Goal: Information Seeking & Learning: Check status

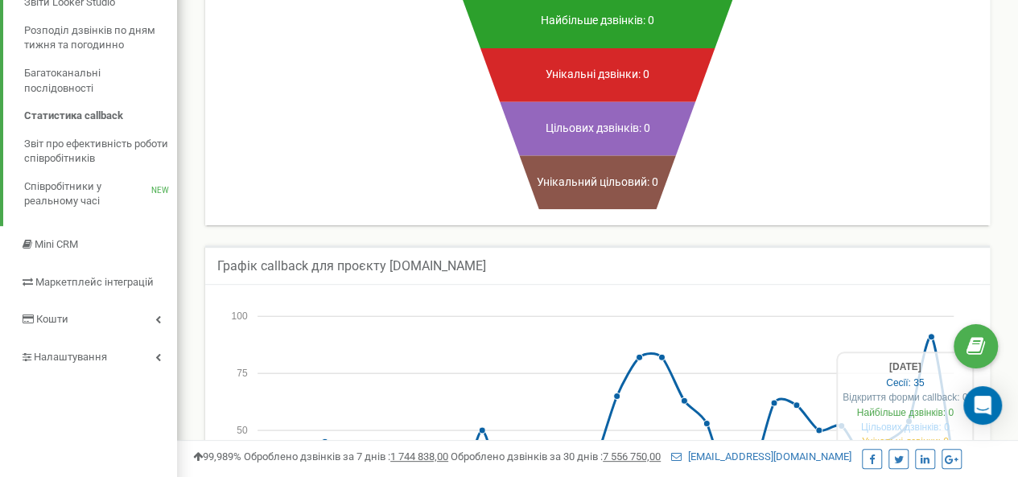
scroll to position [404, 0]
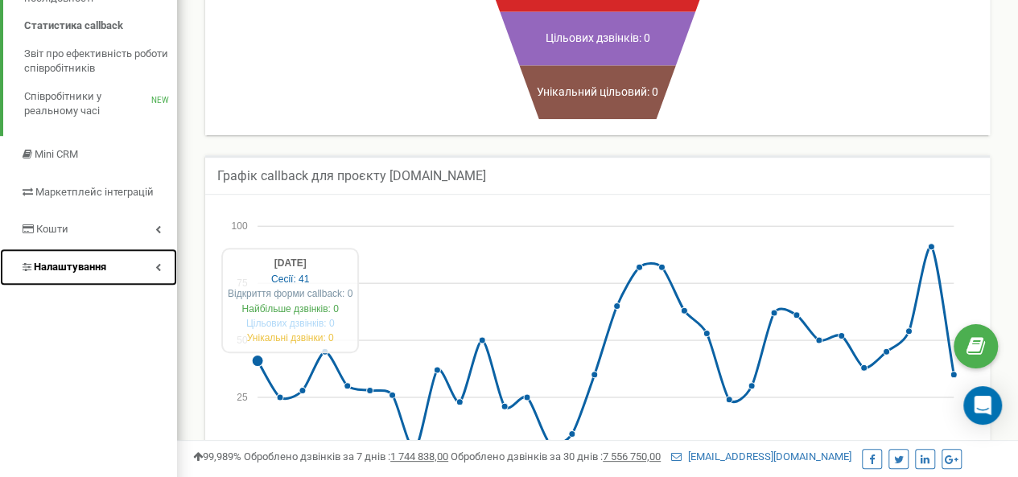
click at [84, 261] on span "Налаштування" at bounding box center [70, 267] width 72 height 12
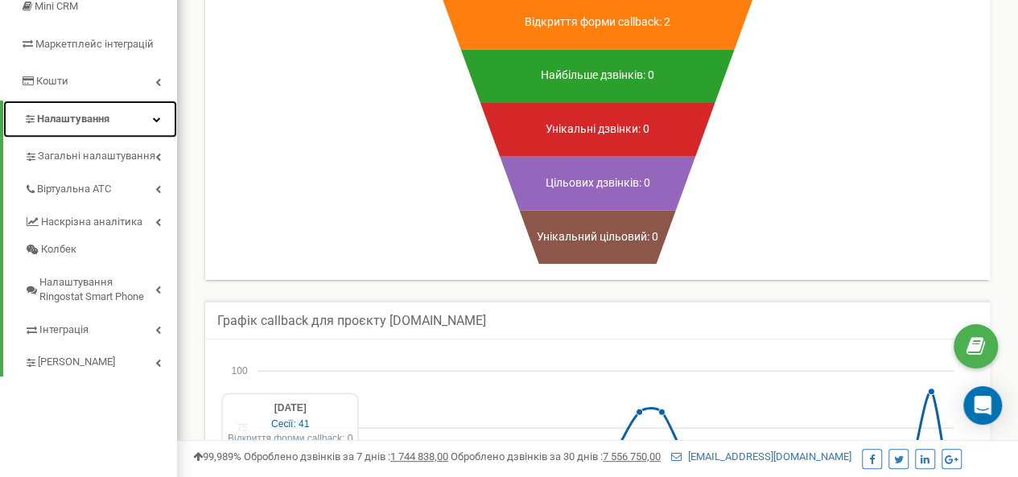
scroll to position [263, 0]
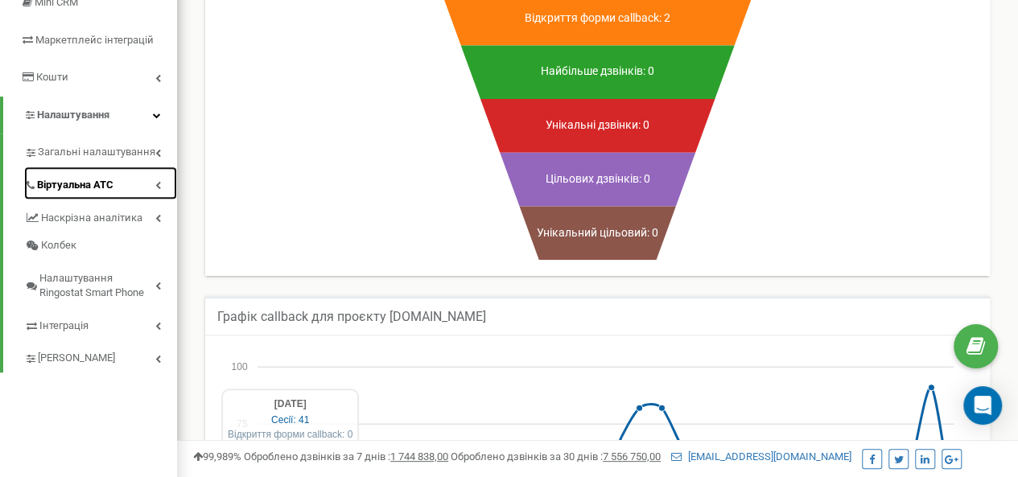
click at [79, 184] on span "Віртуальна АТС" at bounding box center [75, 185] width 76 height 15
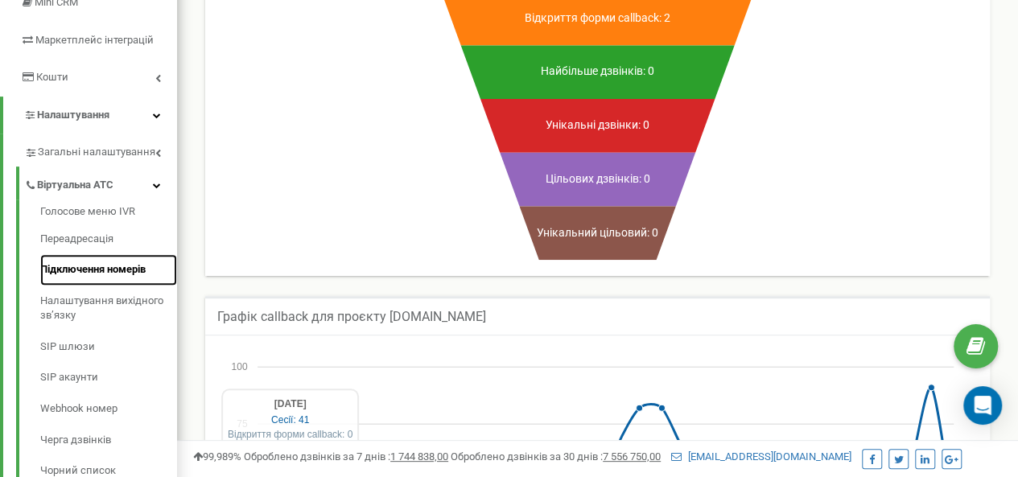
click at [90, 264] on link "Підключення номерів" at bounding box center [108, 269] width 137 height 31
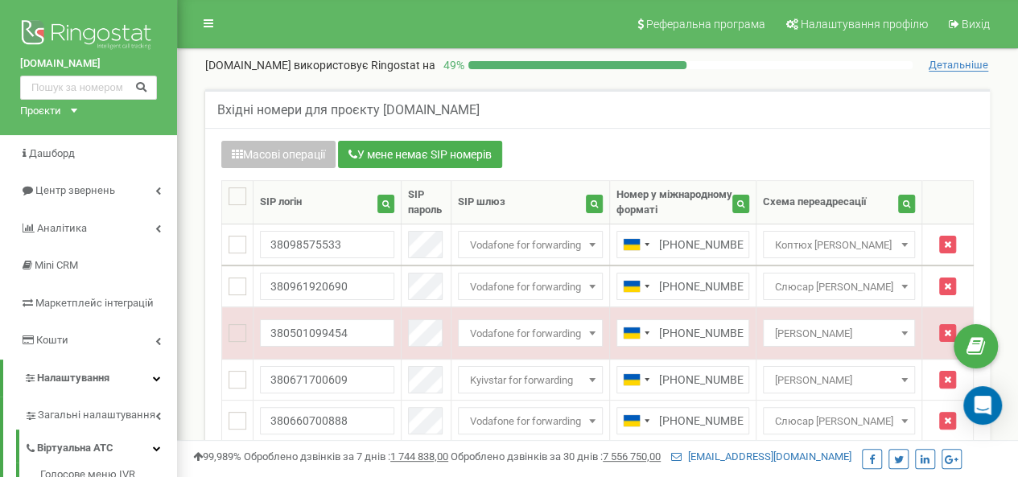
click at [1014, 42] on html at bounding box center [509, 482] width 1018 height 965
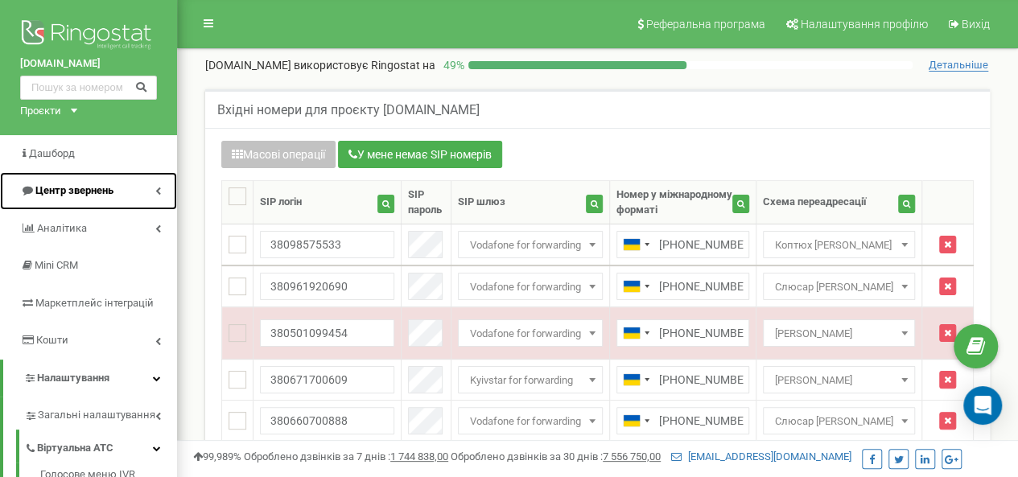
click at [84, 195] on span "Центр звернень" at bounding box center [74, 190] width 78 height 12
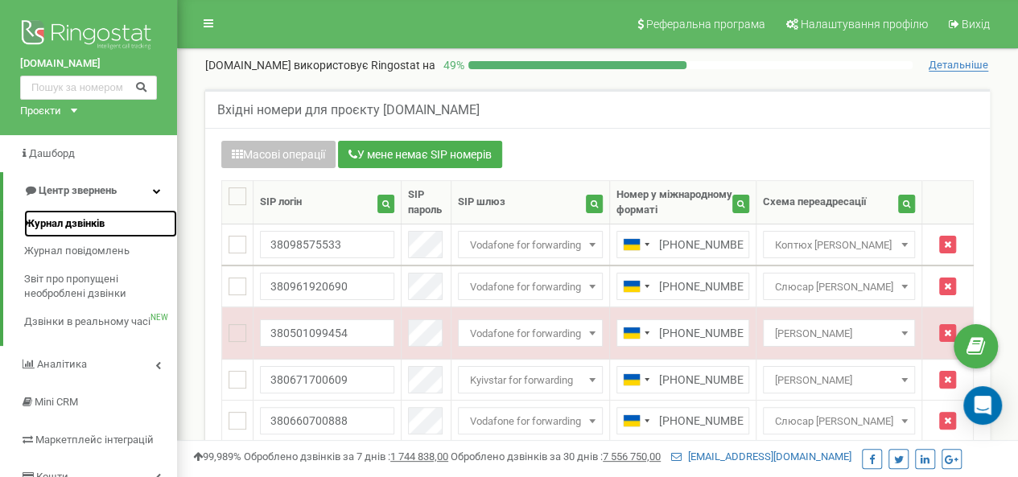
click at [84, 220] on span "Журнал дзвінків" at bounding box center [64, 223] width 80 height 15
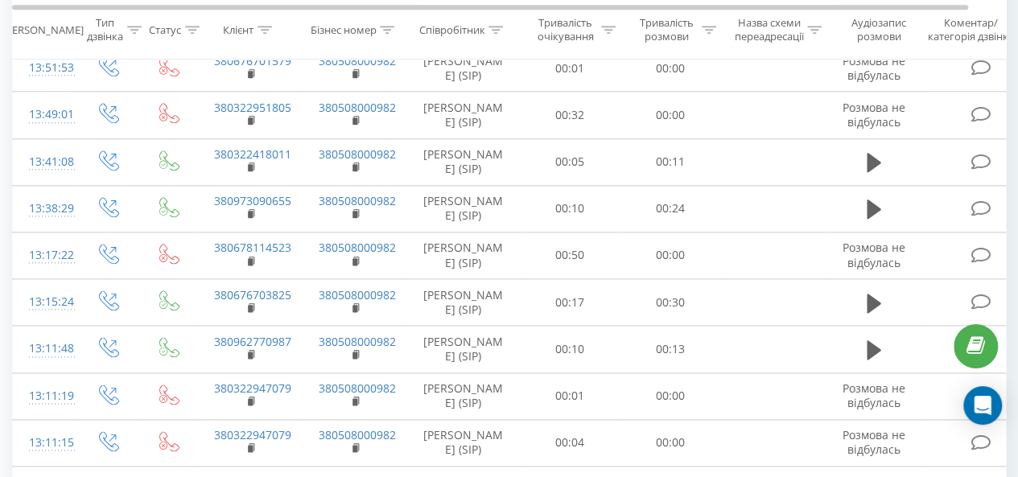
scroll to position [986, 0]
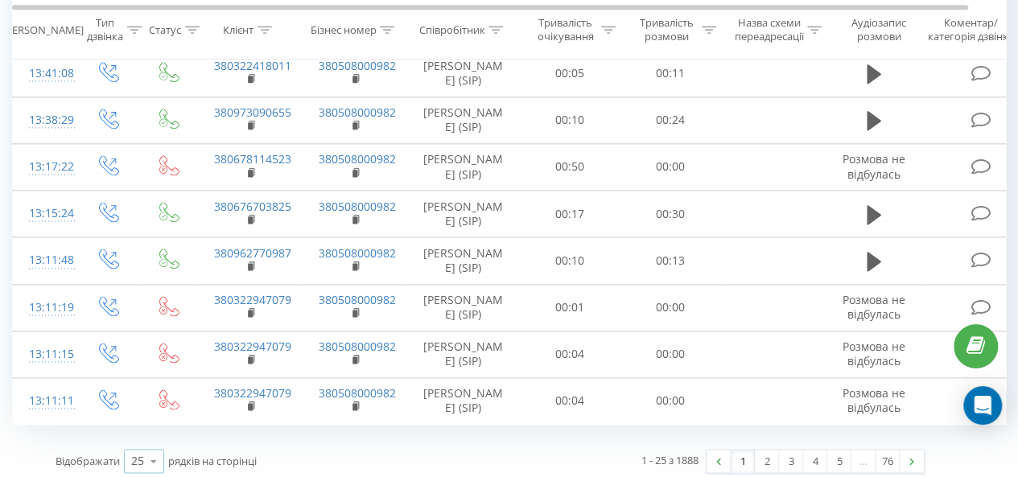
click at [139, 453] on div "25" at bounding box center [137, 461] width 13 height 16
click at [144, 434] on span "100" at bounding box center [140, 437] width 19 height 15
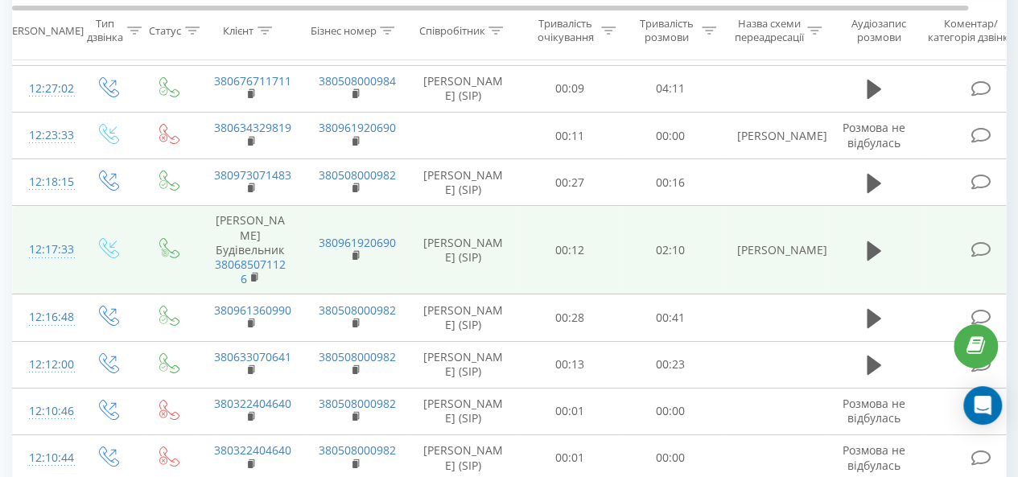
scroll to position [2790, 0]
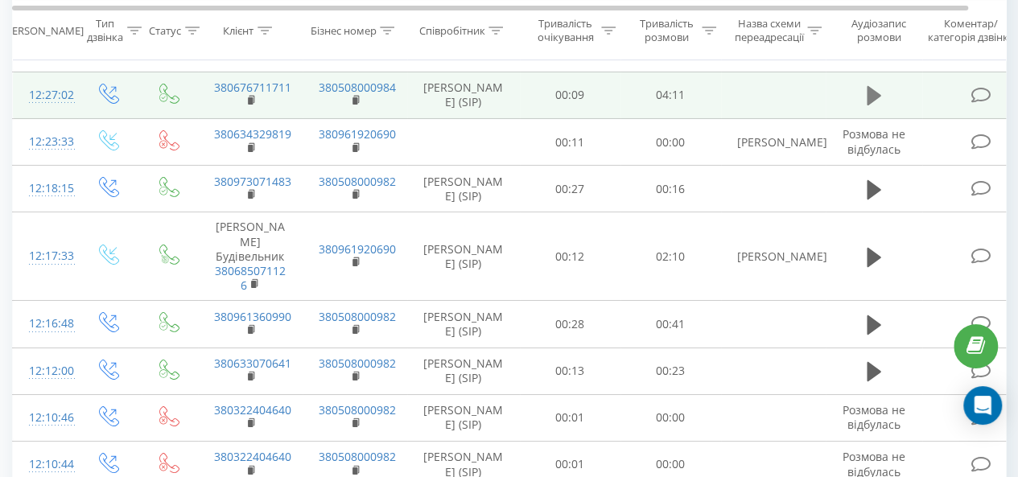
click at [873, 107] on icon at bounding box center [873, 95] width 14 height 23
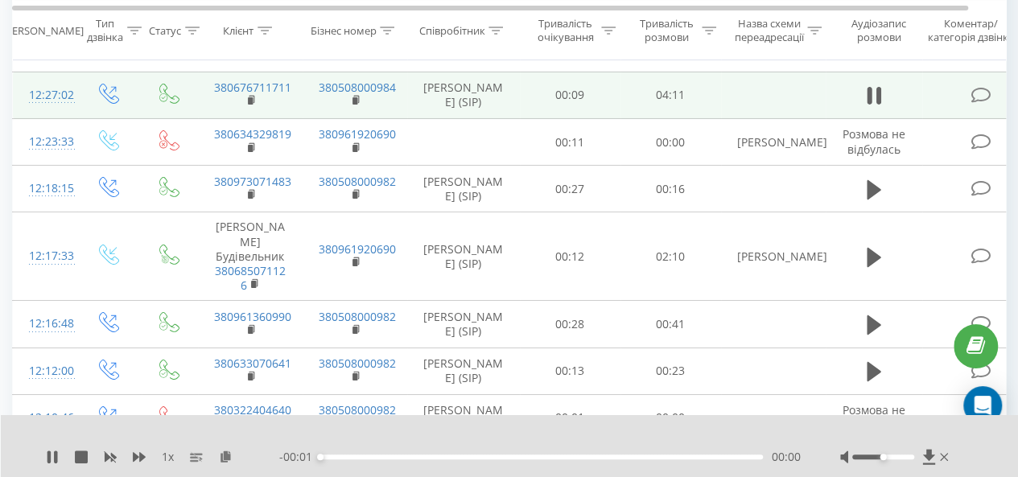
click at [861, 455] on div at bounding box center [883, 456] width 62 height 5
click at [866, 457] on div at bounding box center [883, 456] width 62 height 5
click at [862, 461] on div at bounding box center [896, 457] width 112 height 16
click at [860, 455] on div "Accessibility label" at bounding box center [858, 457] width 6 height 6
click at [53, 461] on icon at bounding box center [52, 456] width 13 height 13
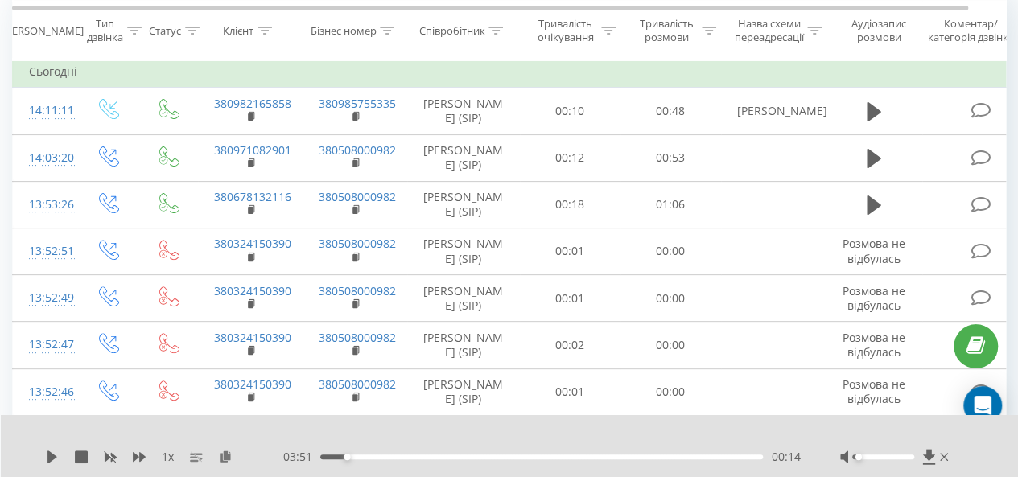
scroll to position [0, 0]
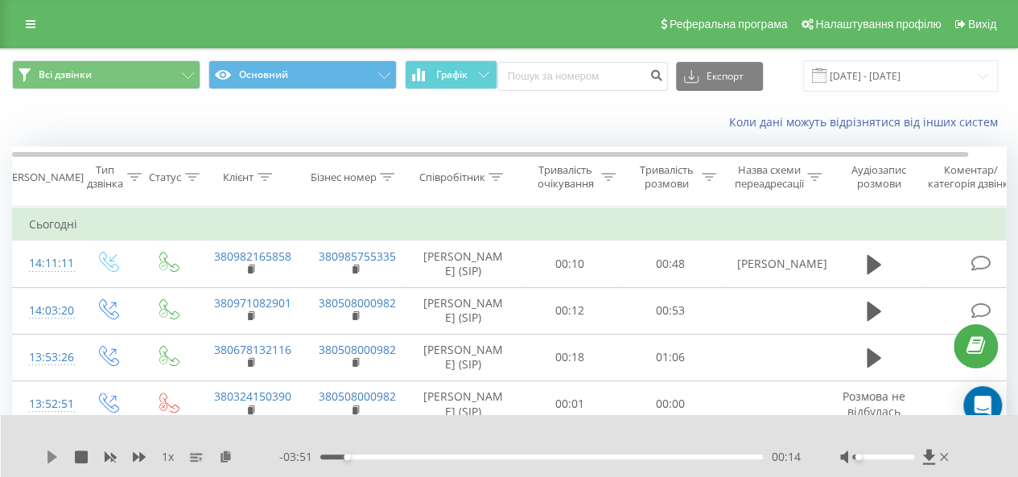
click at [47, 456] on icon at bounding box center [52, 456] width 10 height 13
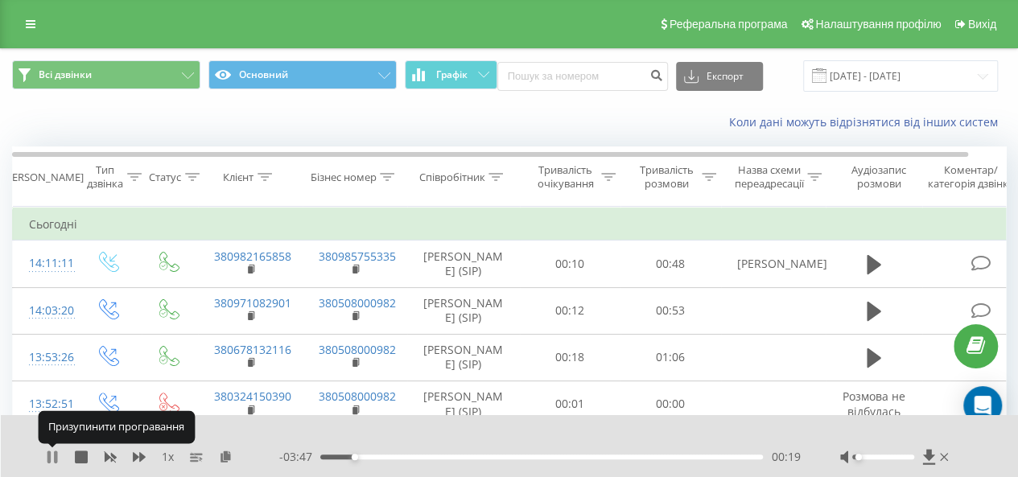
click at [55, 456] on icon at bounding box center [55, 456] width 3 height 13
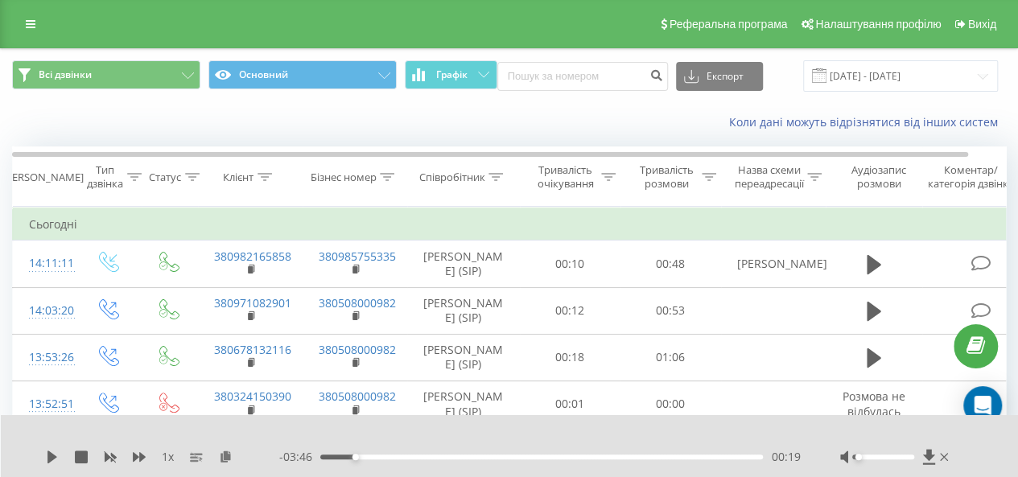
click at [364, 460] on div "- 03:46 00:19 00:19" at bounding box center [539, 457] width 520 height 16
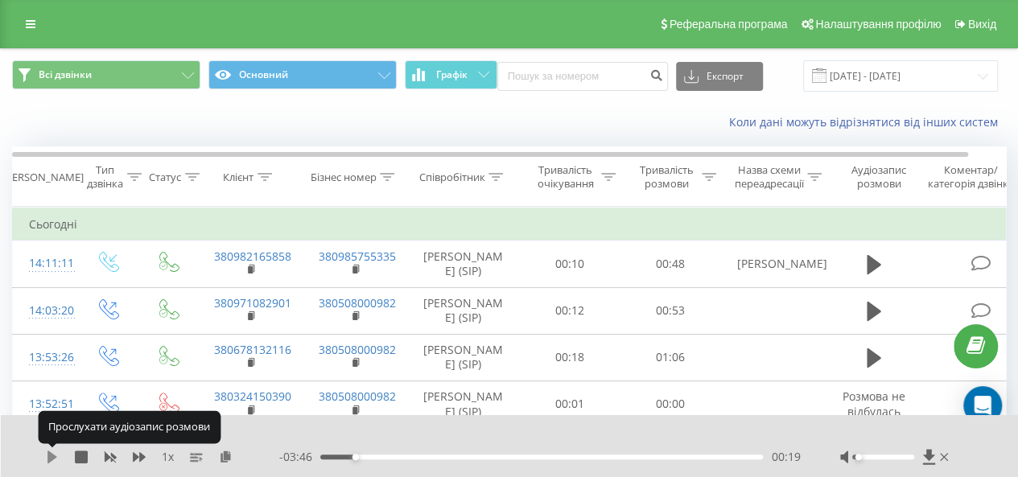
click at [53, 456] on icon at bounding box center [52, 456] width 10 height 13
drag, startPoint x: 53, startPoint y: 456, endPoint x: 111, endPoint y: 471, distance: 59.9
click at [53, 456] on icon at bounding box center [52, 456] width 13 height 13
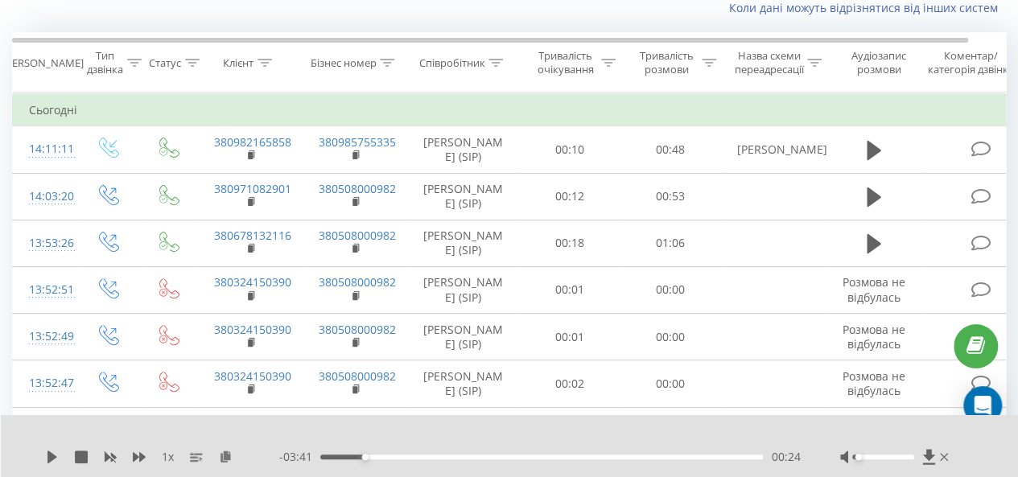
scroll to position [120, 0]
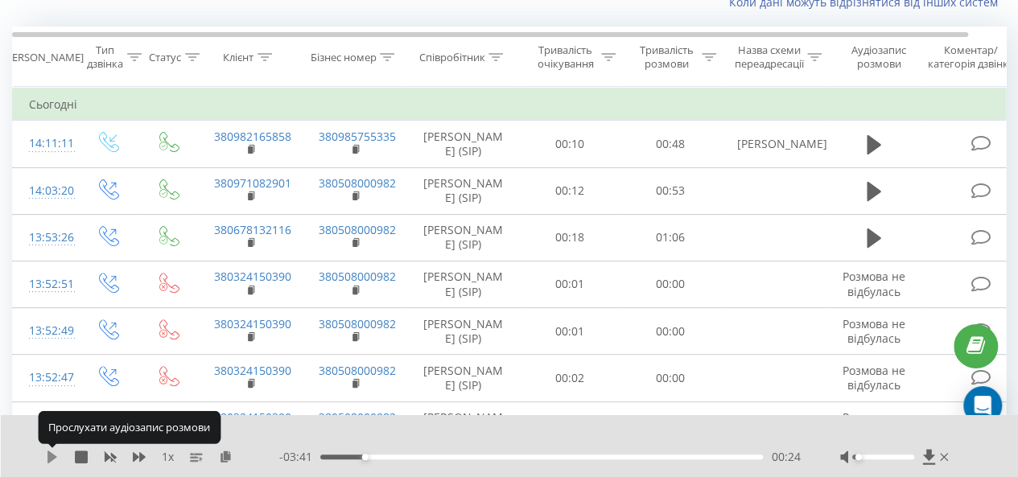
click at [55, 456] on icon at bounding box center [52, 456] width 10 height 13
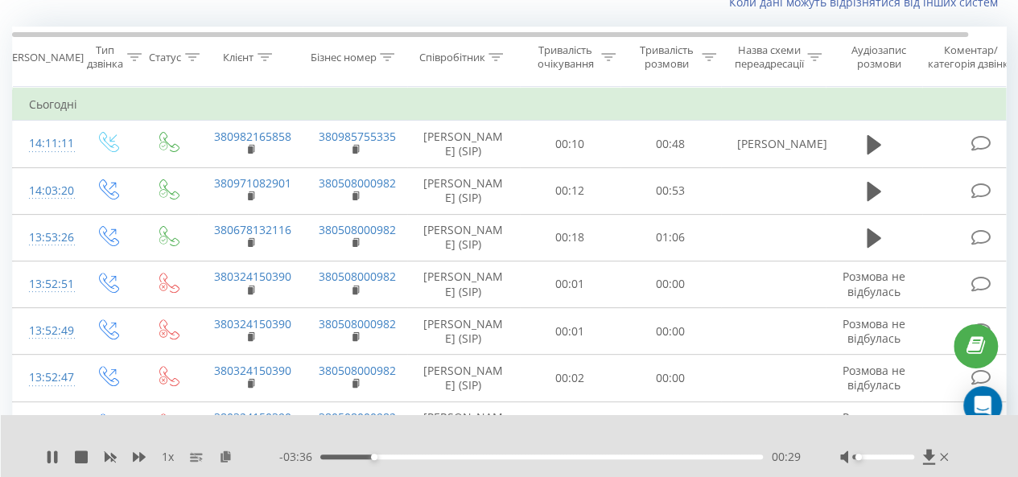
click at [356, 456] on div "00:29" at bounding box center [541, 456] width 442 height 5
click at [51, 456] on icon at bounding box center [52, 456] width 13 height 13
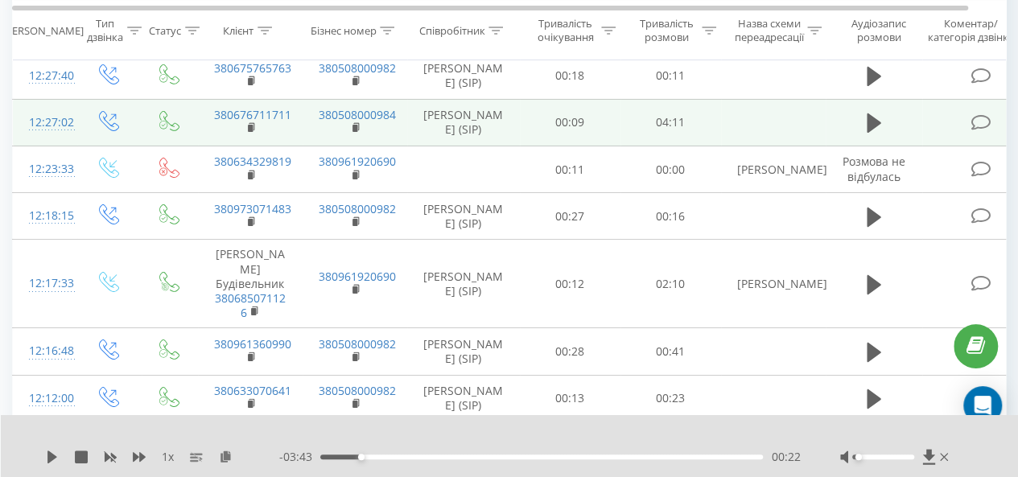
scroll to position [2695, 0]
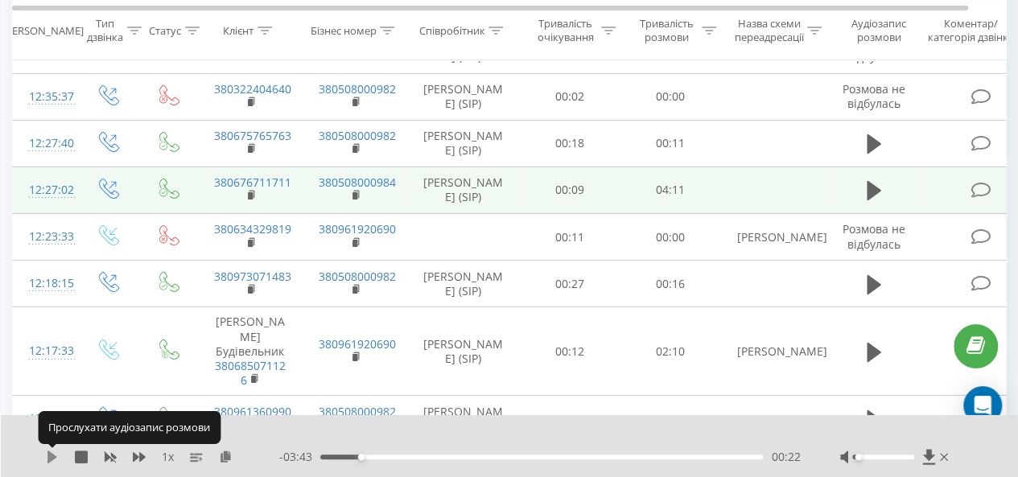
click at [50, 456] on icon at bounding box center [52, 456] width 10 height 13
click at [54, 457] on icon at bounding box center [55, 456] width 3 height 13
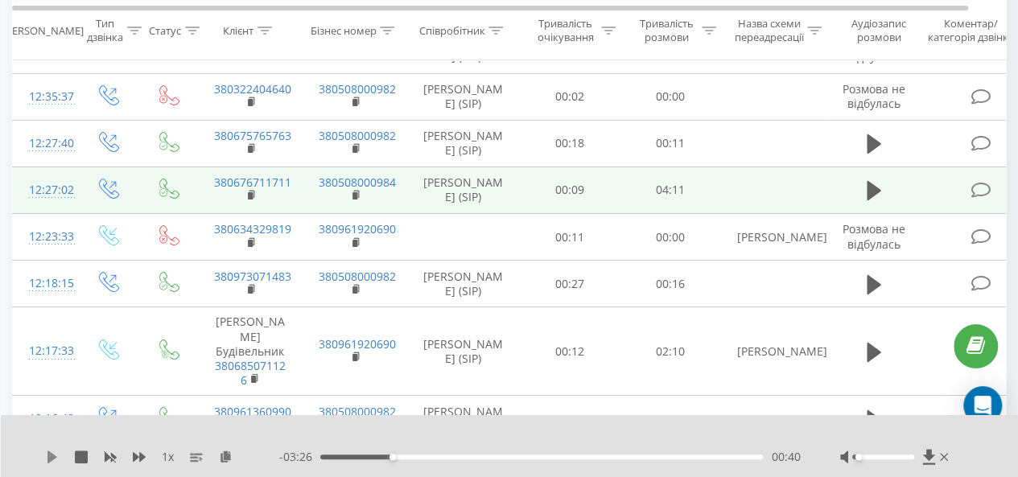
click at [56, 454] on div "1 x" at bounding box center [162, 457] width 233 height 16
click at [50, 458] on icon at bounding box center [52, 456] width 10 height 13
drag, startPoint x: 861, startPoint y: 456, endPoint x: 869, endPoint y: 457, distance: 8.1
click at [869, 457] on div at bounding box center [883, 456] width 62 height 5
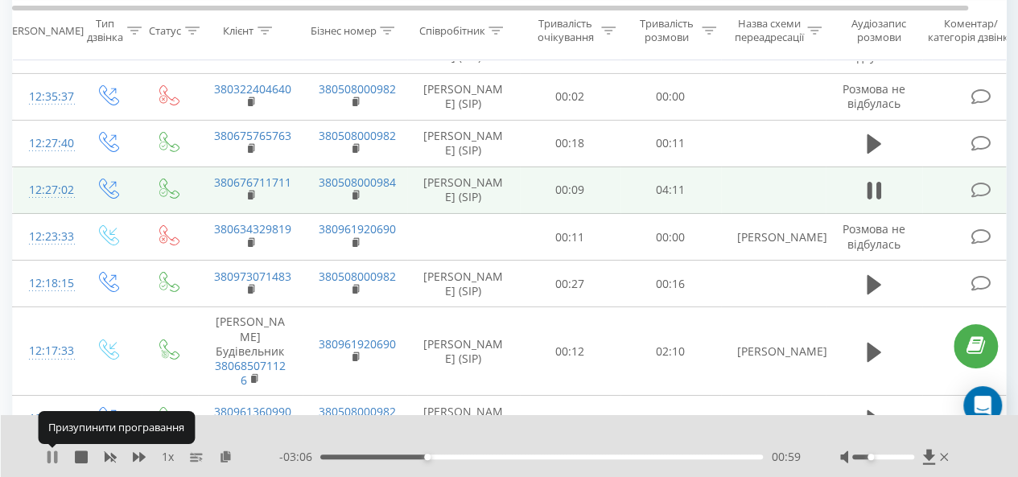
click at [54, 456] on icon at bounding box center [55, 456] width 3 height 13
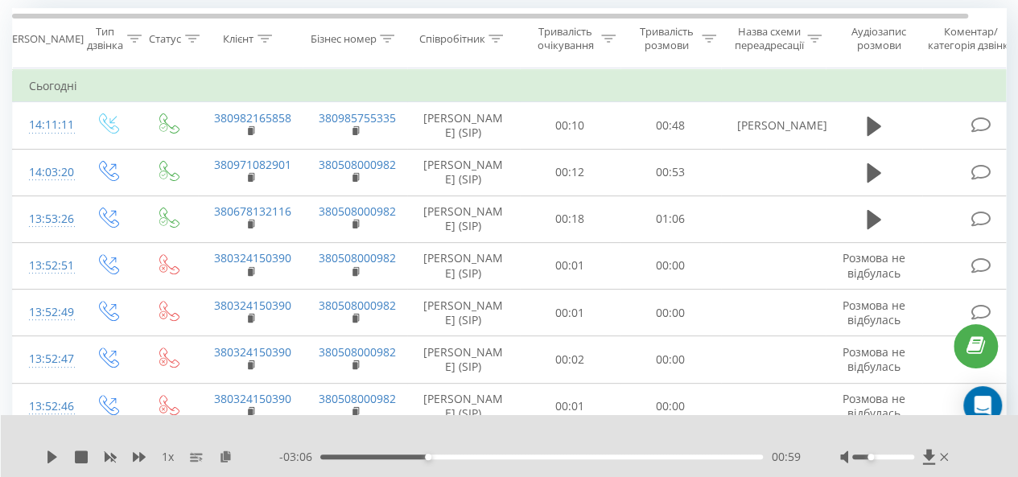
scroll to position [151, 0]
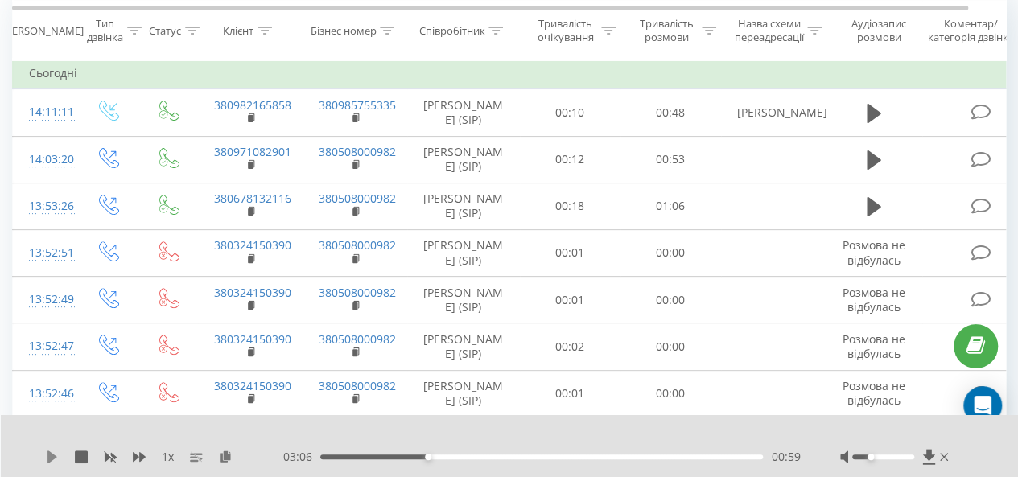
click at [48, 454] on icon at bounding box center [52, 456] width 10 height 13
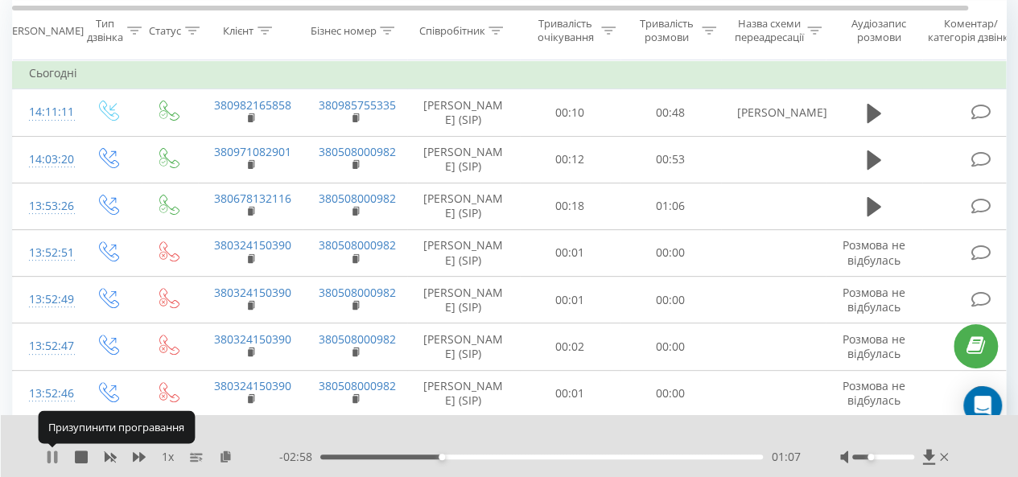
click at [51, 458] on icon at bounding box center [52, 456] width 13 height 13
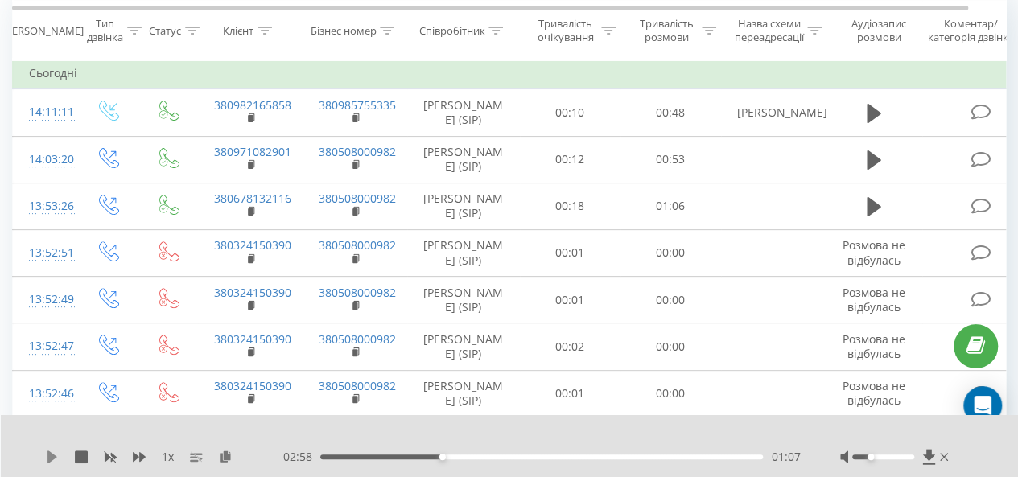
click at [48, 459] on icon at bounding box center [52, 456] width 10 height 13
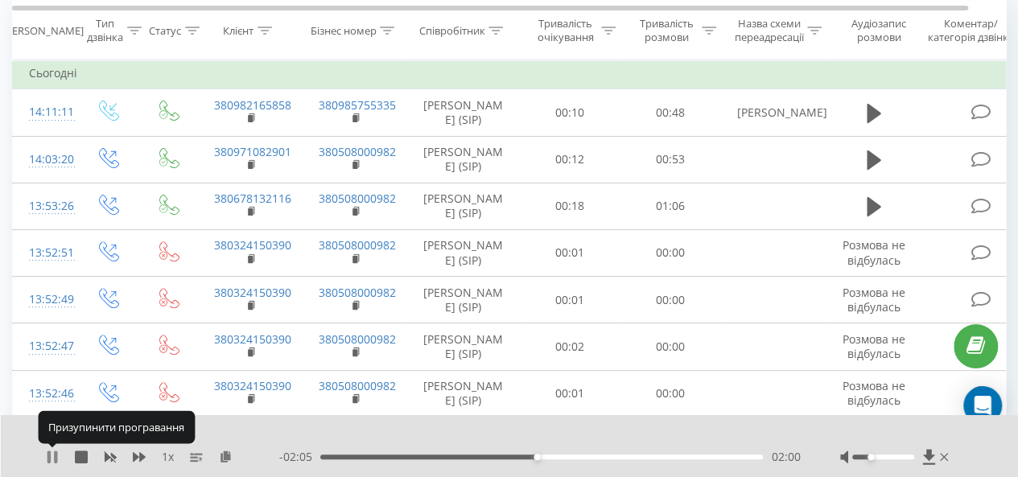
click at [51, 457] on icon at bounding box center [52, 456] width 13 height 13
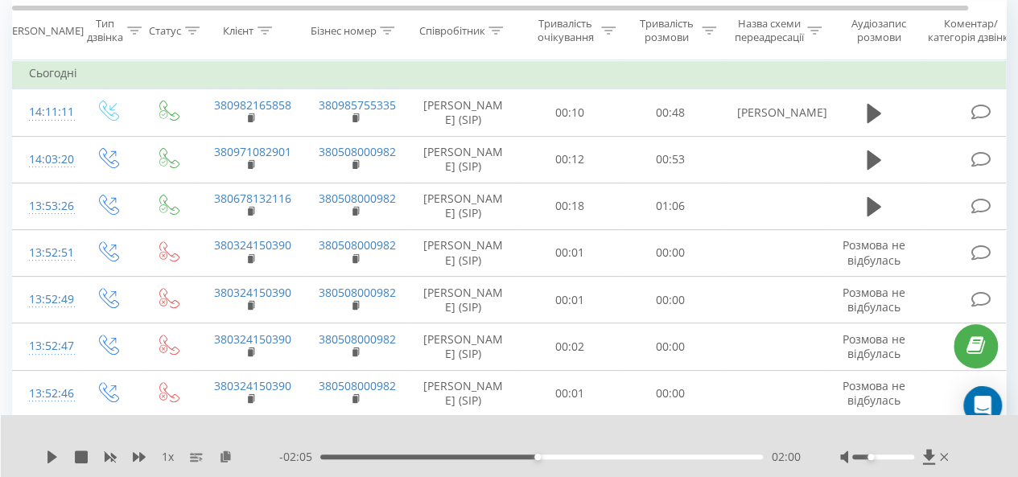
scroll to position [0, 0]
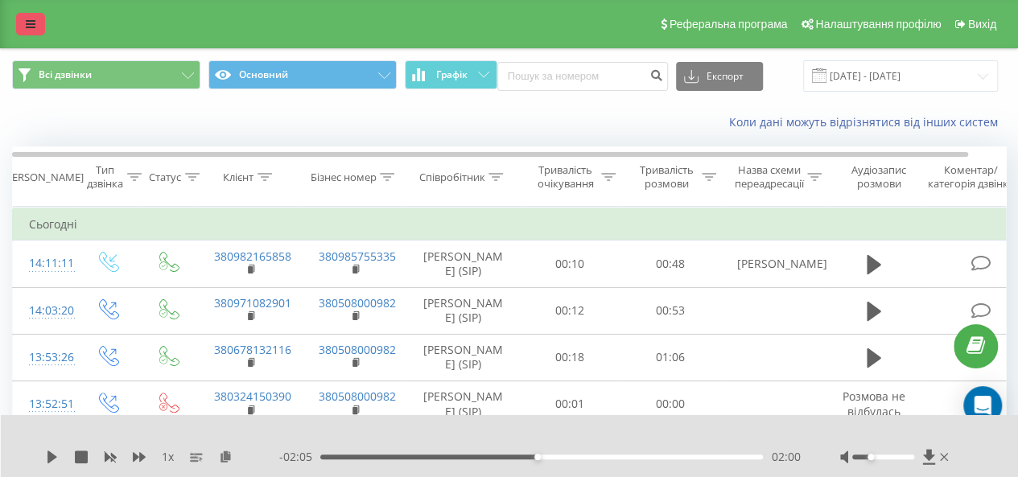
click at [28, 25] on icon at bounding box center [31, 24] width 10 height 11
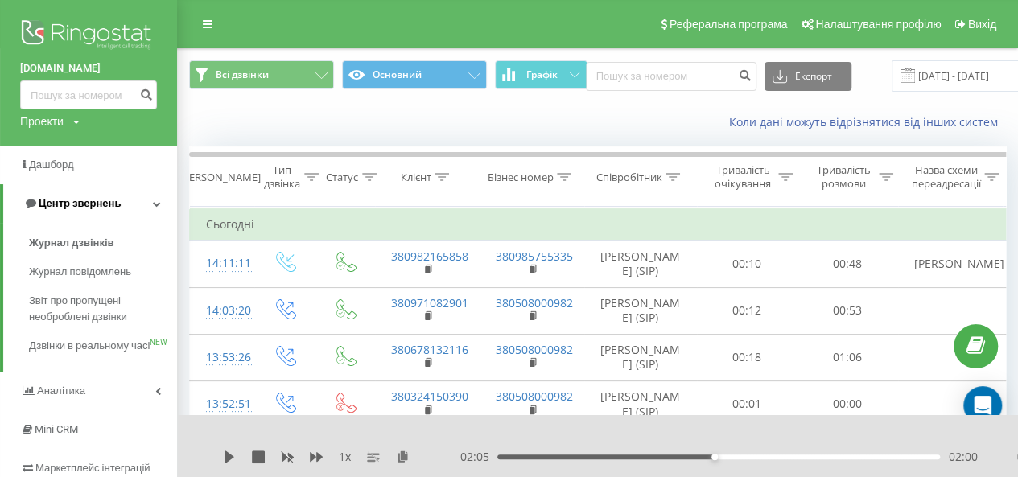
click at [63, 200] on span "Центр звернень" at bounding box center [80, 203] width 82 height 12
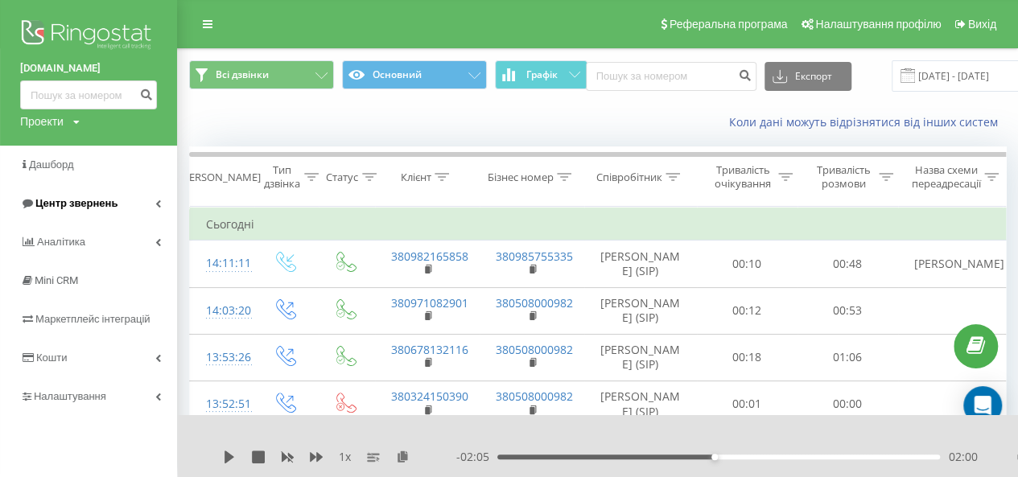
click at [74, 204] on span "Центр звернень" at bounding box center [76, 203] width 82 height 12
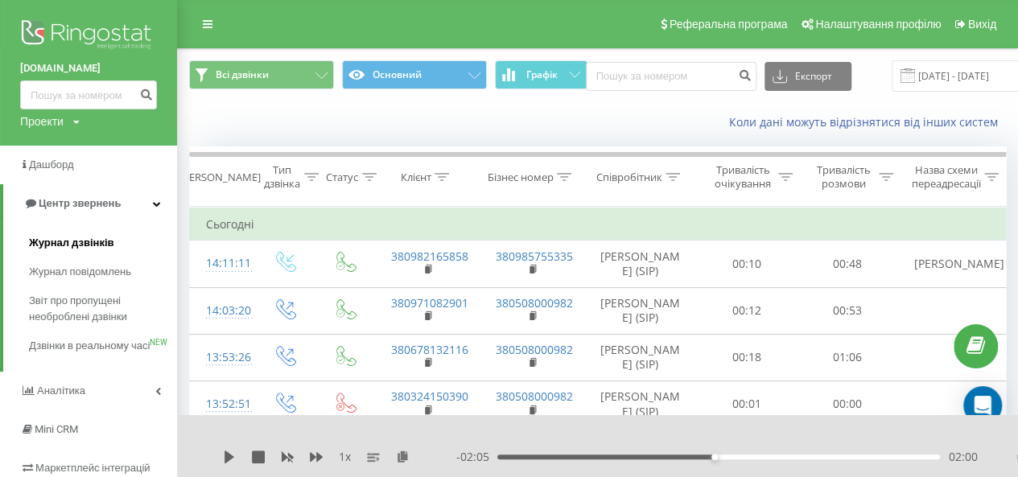
click at [89, 239] on span "Журнал дзвінків" at bounding box center [71, 243] width 85 height 16
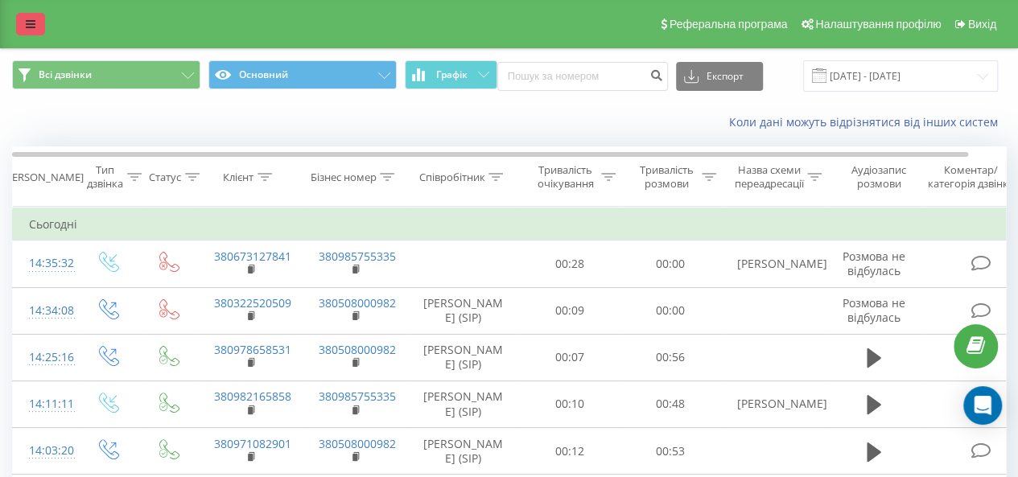
click at [35, 28] on link at bounding box center [30, 24] width 29 height 23
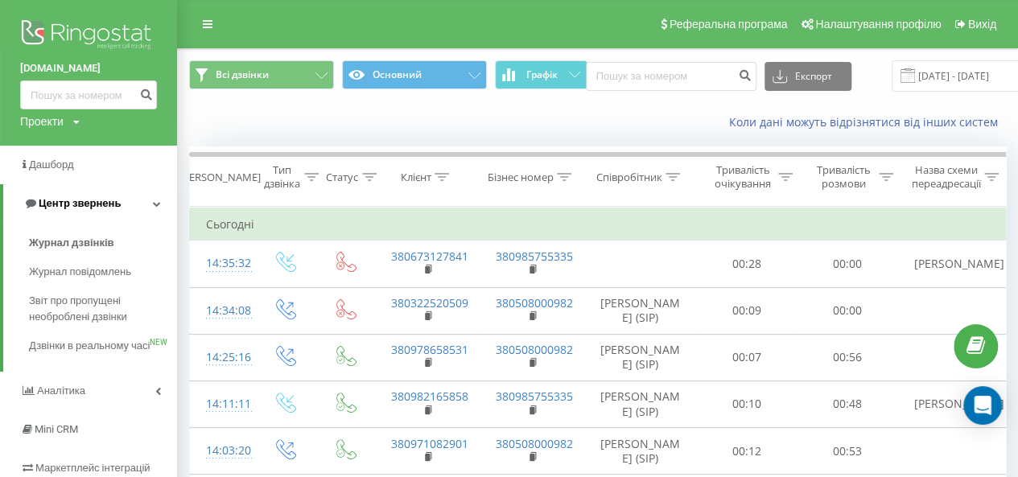
click at [81, 203] on span "Центр звернень" at bounding box center [80, 203] width 82 height 12
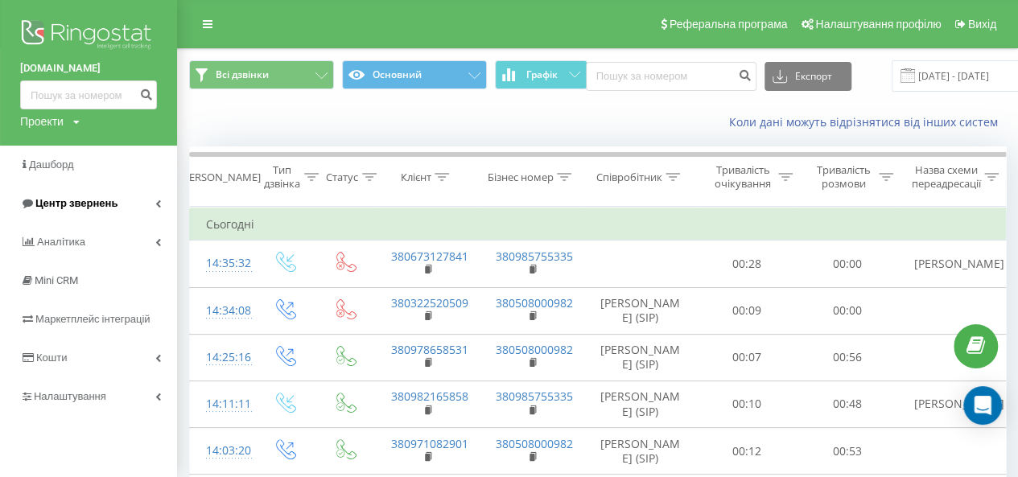
click at [79, 203] on span "Центр звернень" at bounding box center [76, 203] width 82 height 12
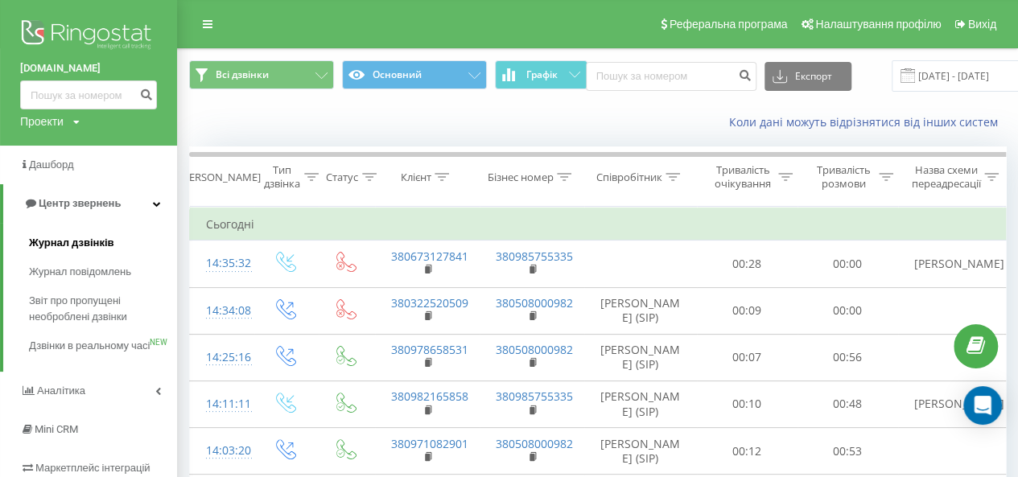
click at [93, 246] on span "Журнал дзвінків" at bounding box center [71, 243] width 85 height 16
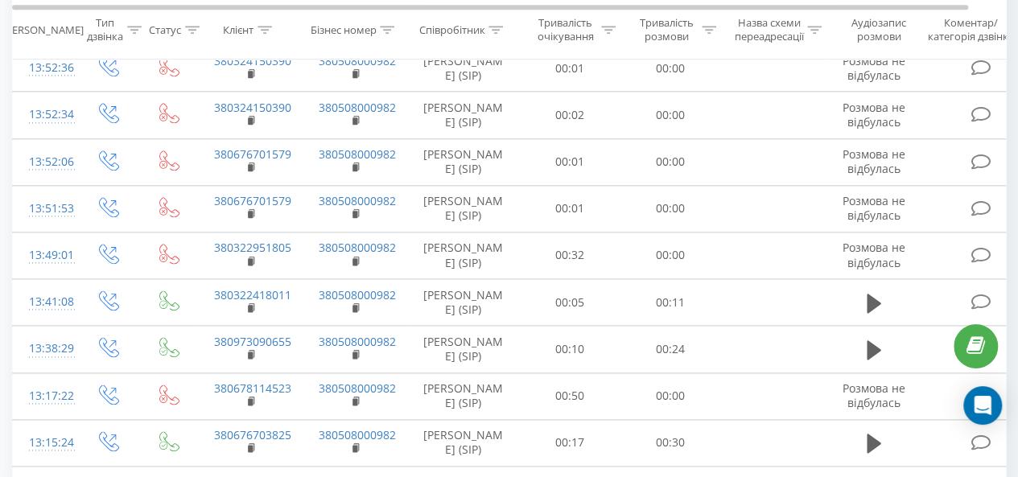
scroll to position [986, 0]
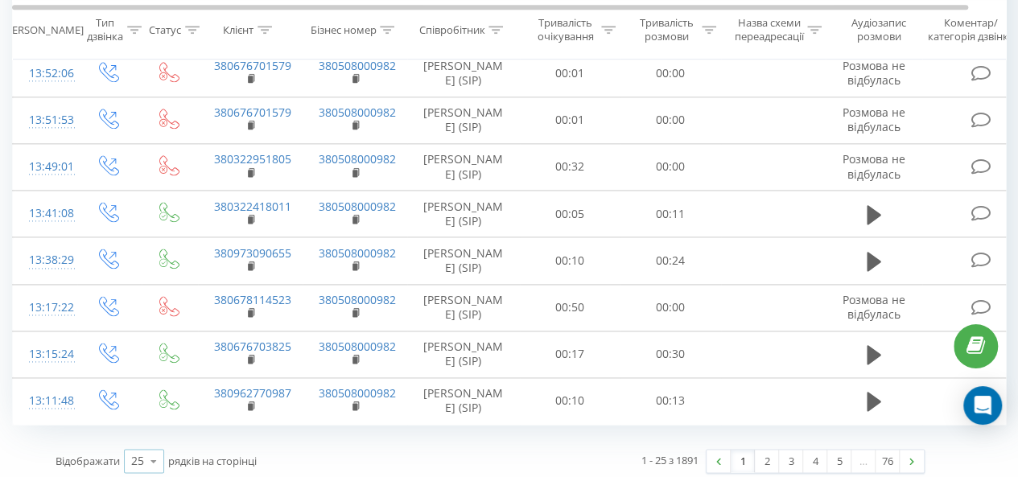
click at [156, 456] on icon at bounding box center [154, 461] width 24 height 31
click at [148, 431] on span "100" at bounding box center [140, 437] width 19 height 15
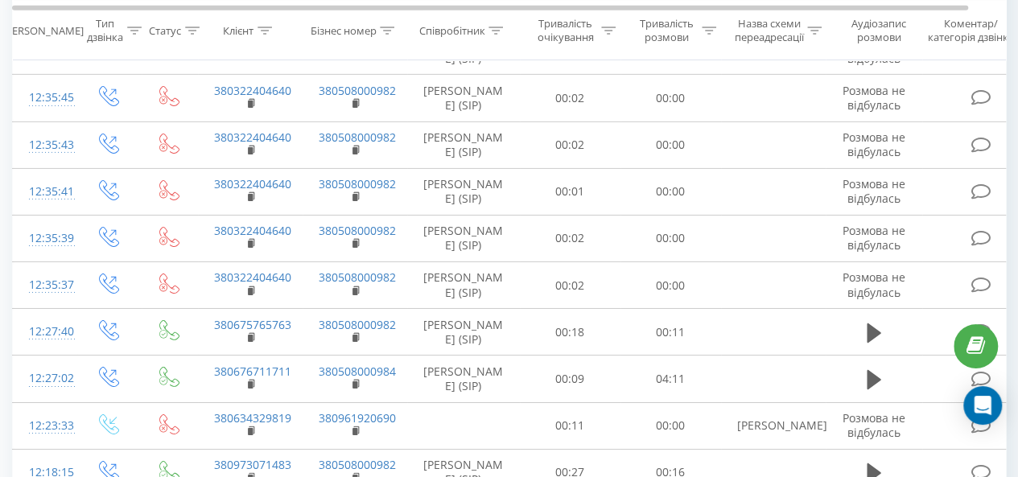
scroll to position [2751, 0]
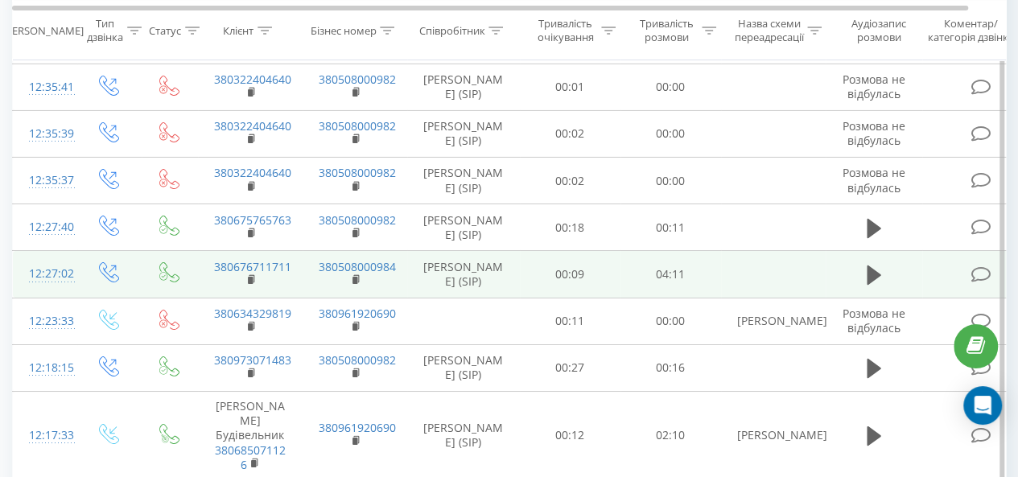
click at [208, 269] on td "380676711711" at bounding box center [250, 274] width 105 height 47
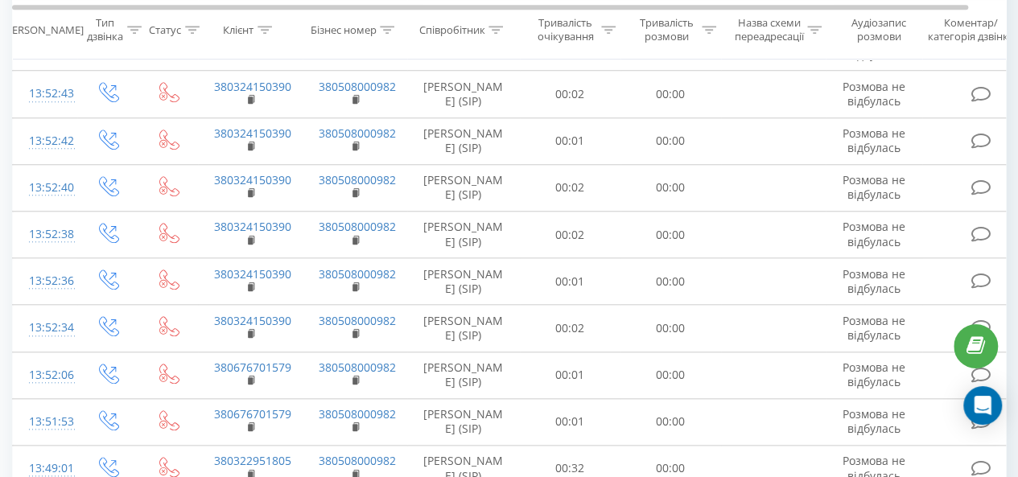
scroll to position [0, 0]
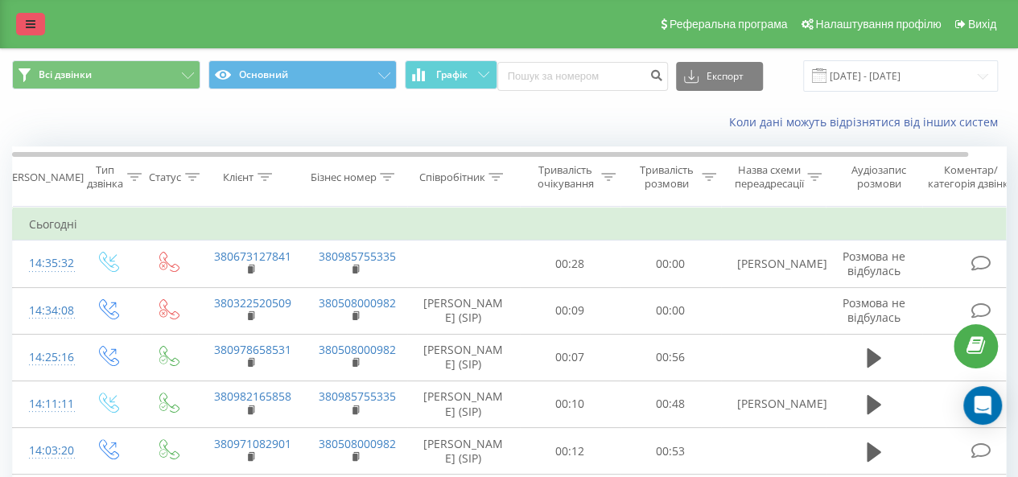
click at [21, 19] on link at bounding box center [30, 24] width 29 height 23
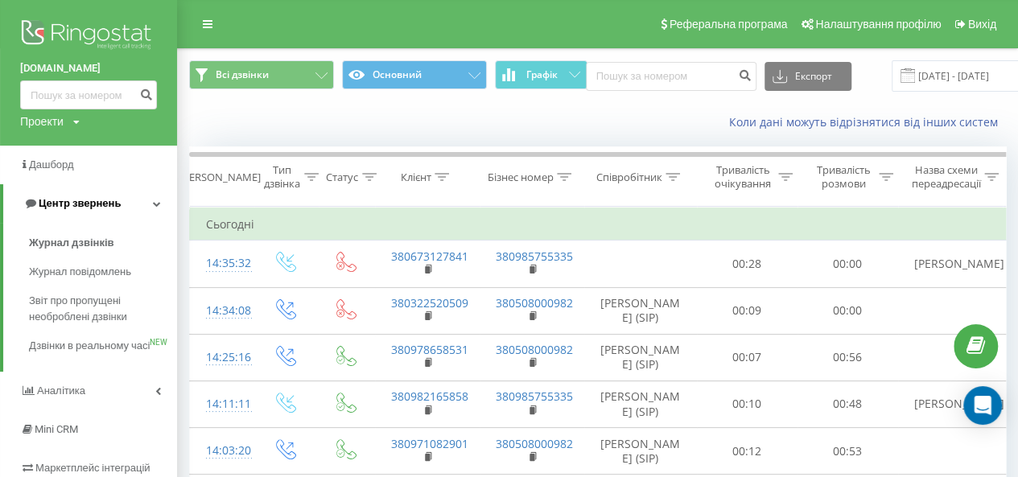
click at [76, 209] on span "Центр звернень" at bounding box center [80, 203] width 82 height 12
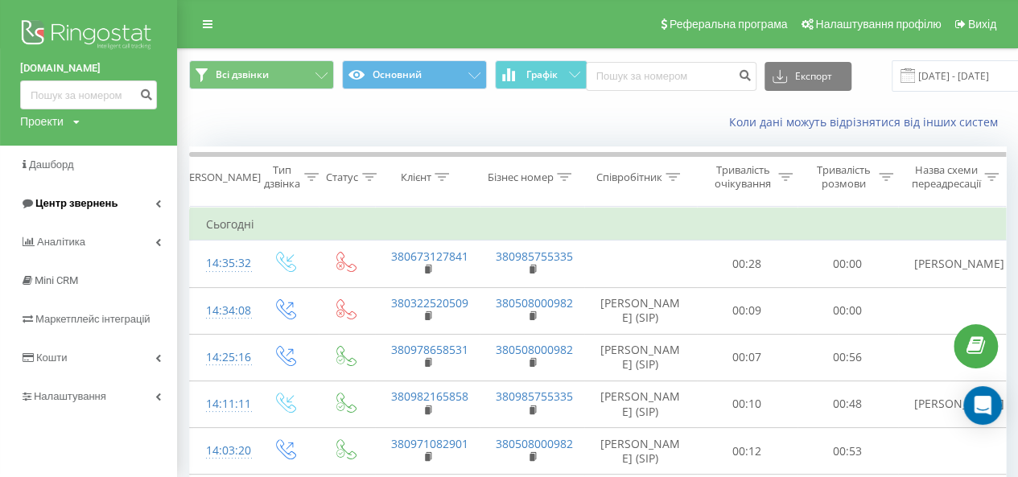
click at [75, 198] on span "Центр звернень" at bounding box center [76, 203] width 82 height 12
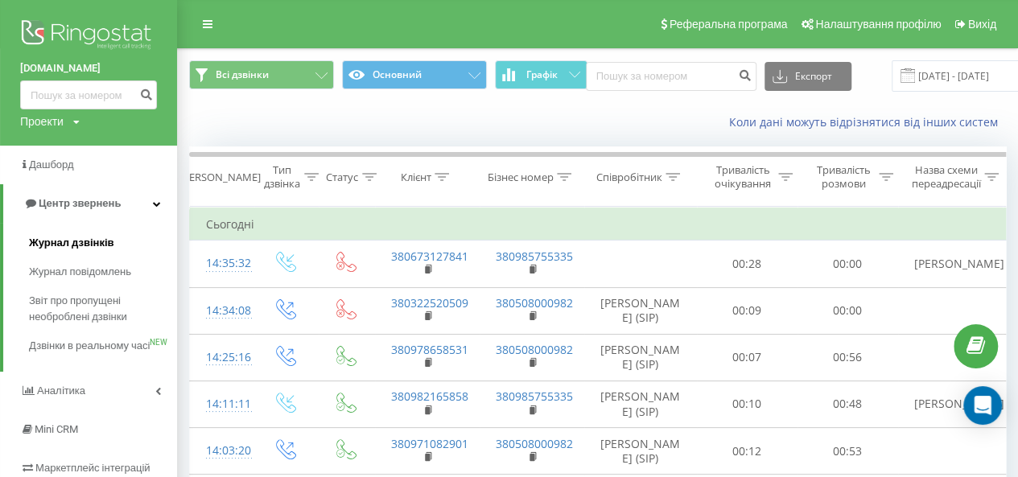
click at [76, 244] on span "Журнал дзвінків" at bounding box center [71, 243] width 85 height 16
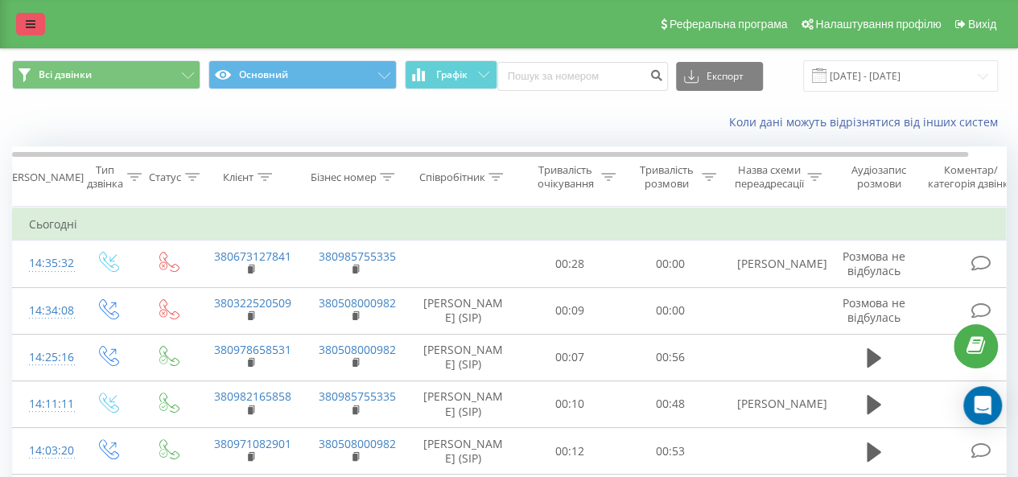
click at [35, 25] on link at bounding box center [30, 24] width 29 height 23
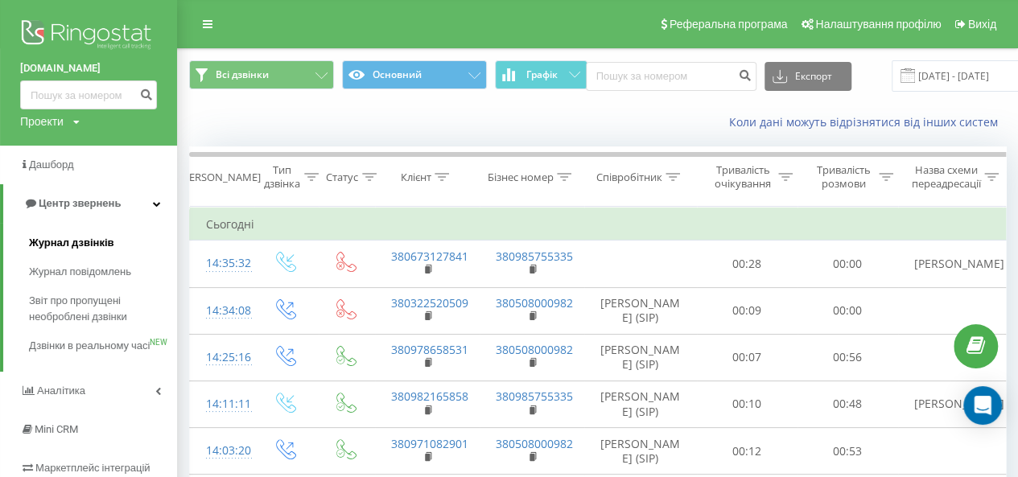
click at [71, 249] on span "Журнал дзвінків" at bounding box center [71, 243] width 85 height 16
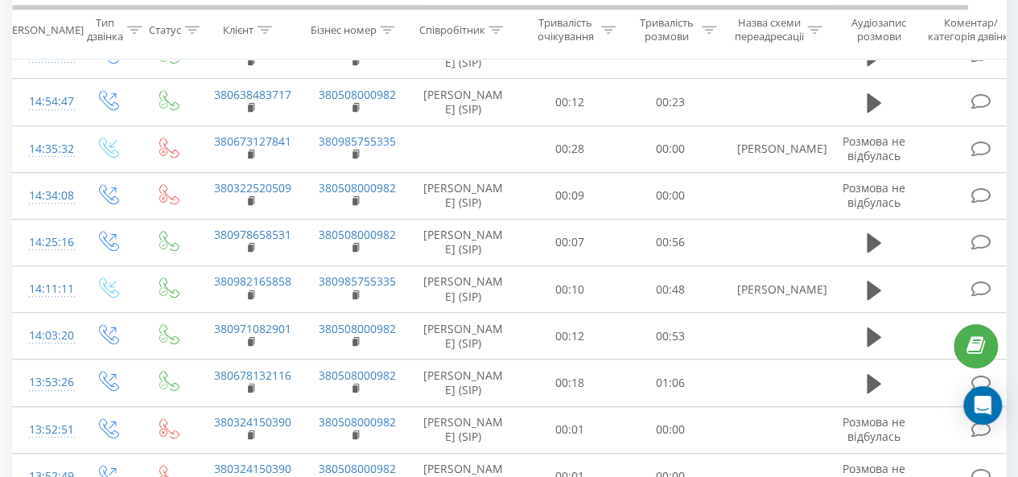
scroll to position [986, 0]
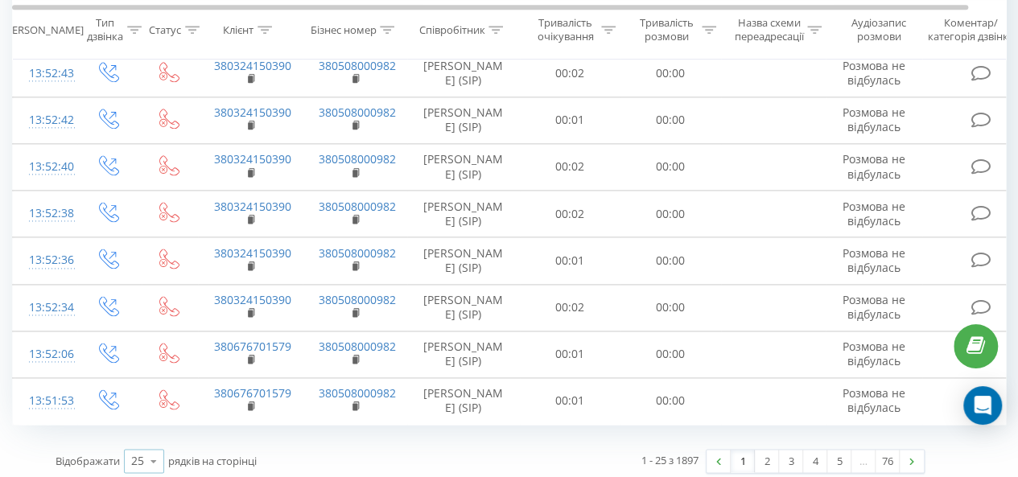
click at [158, 454] on icon at bounding box center [154, 461] width 24 height 31
click at [150, 430] on span "100" at bounding box center [140, 437] width 19 height 15
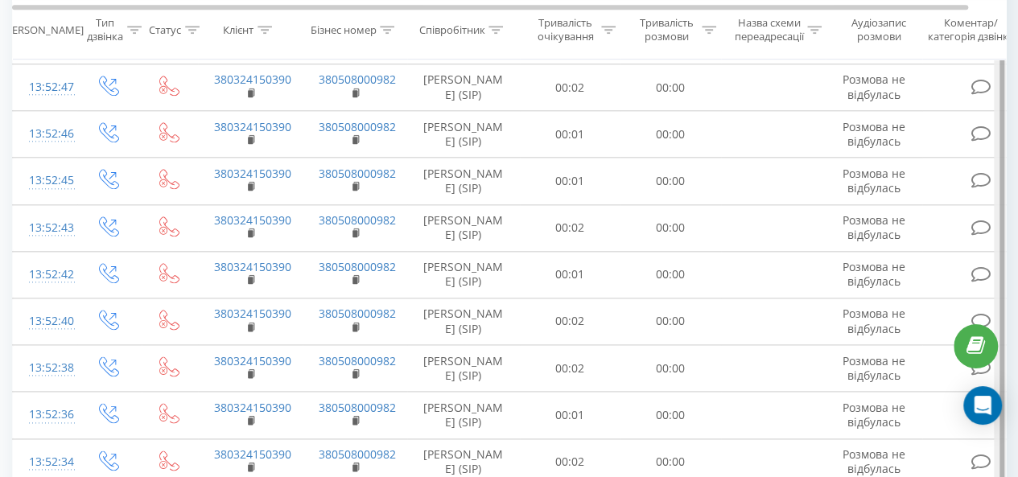
scroll to position [629, 0]
